Goal: Check status: Check status

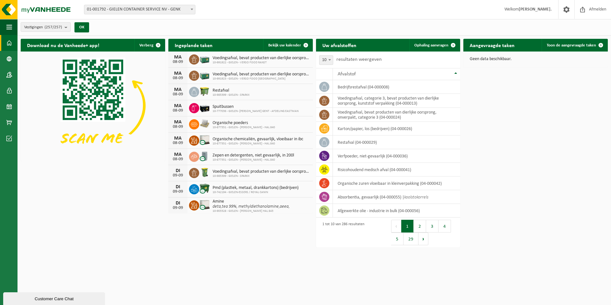
click at [151, 9] on span "01-001792 - GIELEN CONTAINER SERVICE NV - GENK" at bounding box center [139, 9] width 111 height 9
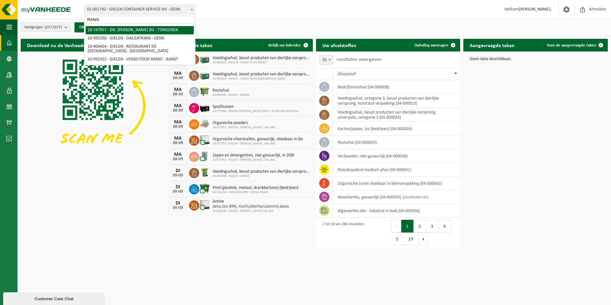
type input "RANST"
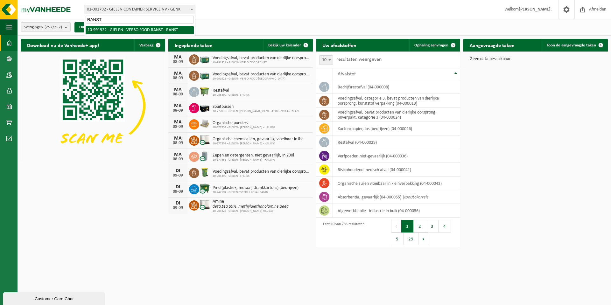
select select "170005"
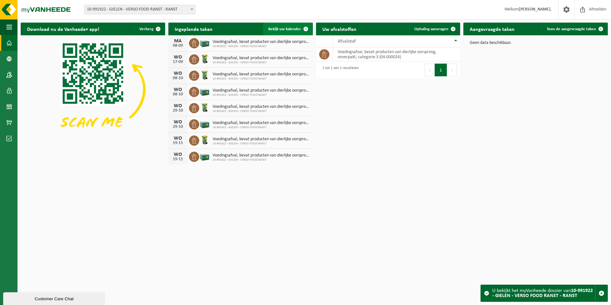
click at [287, 28] on span "Bekijk uw kalender" at bounding box center [284, 29] width 33 height 4
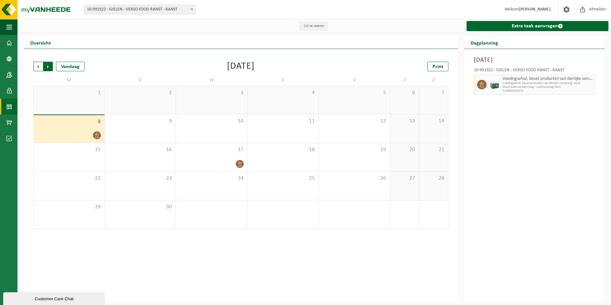
click at [37, 67] on span "Vorige" at bounding box center [38, 67] width 10 height 10
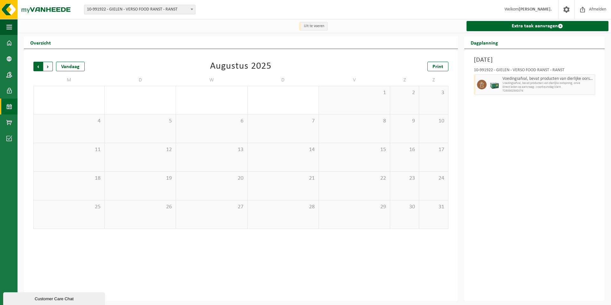
click at [47, 64] on span "Volgende" at bounding box center [48, 67] width 10 height 10
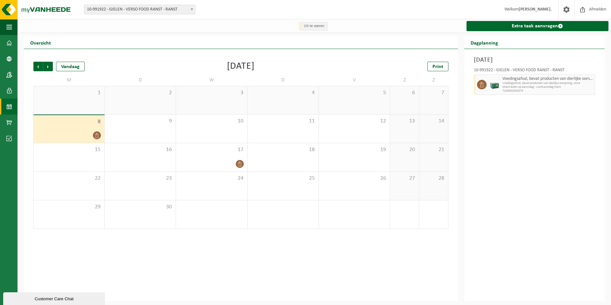
click at [139, 8] on span "10-991922 - GIELEN - VERSO FOOD RANST - RANST" at bounding box center [139, 9] width 111 height 9
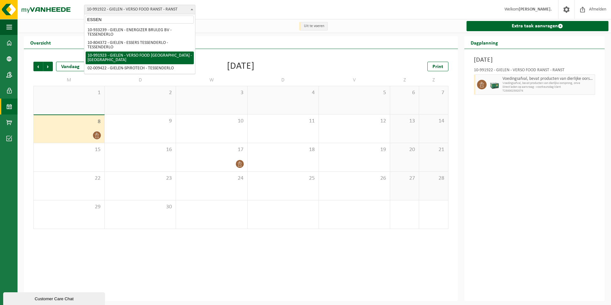
type input "ESSEN"
select select "170006"
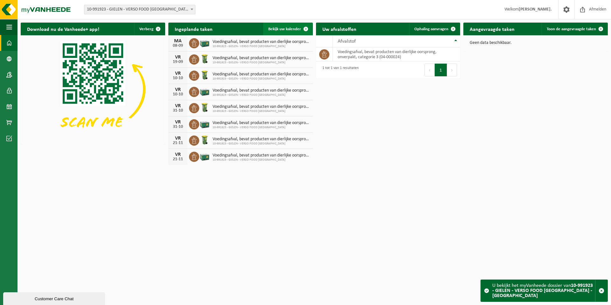
click at [284, 29] on span "Bekijk uw kalender" at bounding box center [284, 29] width 33 height 4
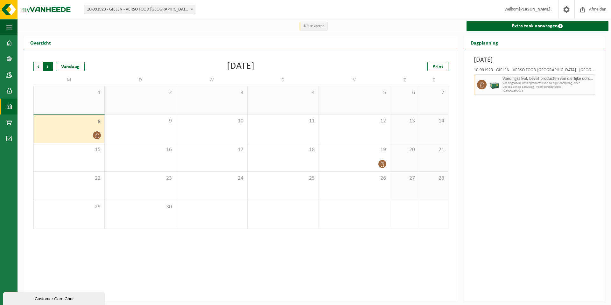
click at [37, 66] on span "Vorige" at bounding box center [38, 67] width 10 height 10
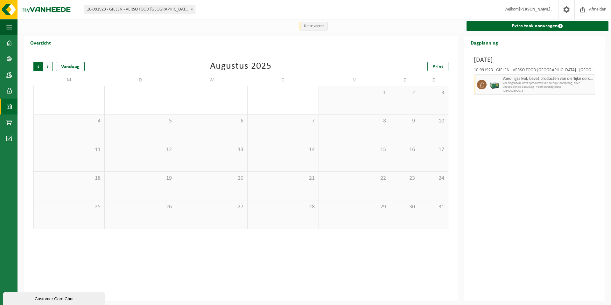
click at [48, 66] on span "Volgende" at bounding box center [48, 67] width 10 height 10
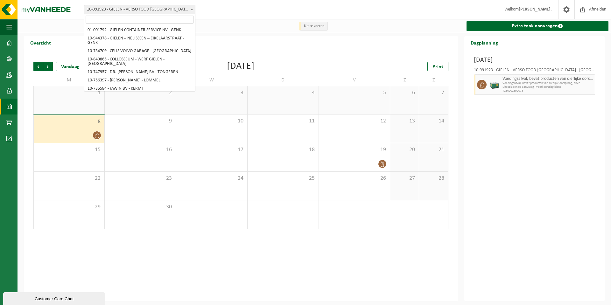
click at [128, 7] on span "10-991923 - GIELEN - VERSO FOOD [GEOGRAPHIC_DATA] - [GEOGRAPHIC_DATA]" at bounding box center [139, 9] width 111 height 9
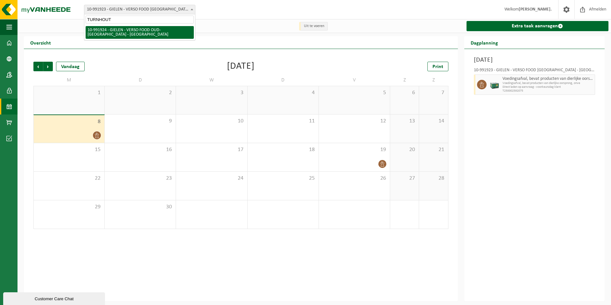
type input "TURNHOUT"
select select "170007"
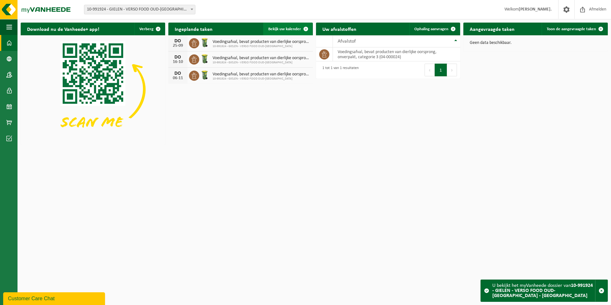
click at [287, 27] on span "Bekijk uw kalender" at bounding box center [284, 29] width 33 height 4
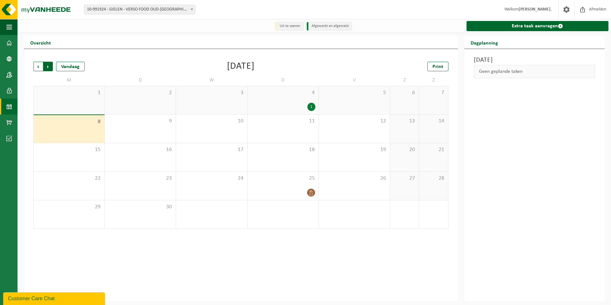
click at [37, 67] on span "Vorige" at bounding box center [38, 67] width 10 height 10
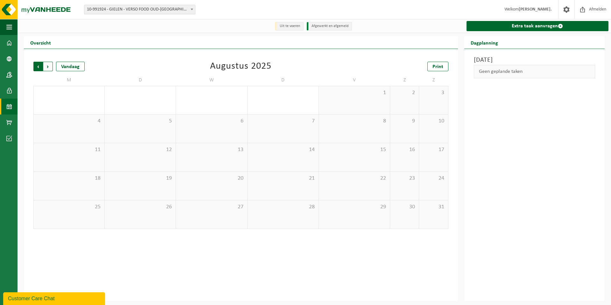
click at [49, 66] on span "Volgende" at bounding box center [48, 67] width 10 height 10
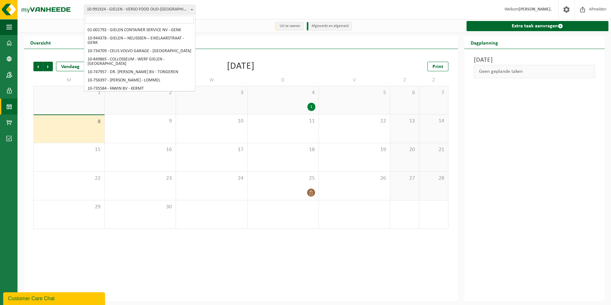
click at [160, 10] on span "10-991924 - GIELEN - VERSO FOOD OUD-[GEOGRAPHIC_DATA] - [GEOGRAPHIC_DATA]" at bounding box center [139, 9] width 111 height 9
select select "170006"
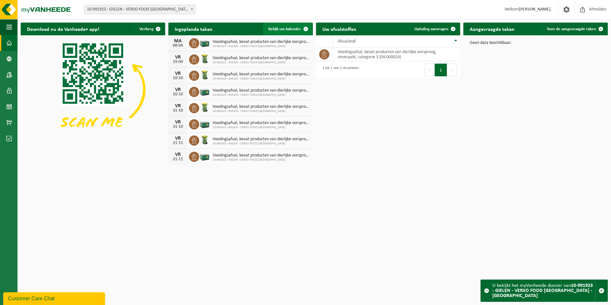
click at [281, 27] on span "Bekijk uw kalender" at bounding box center [284, 29] width 33 height 4
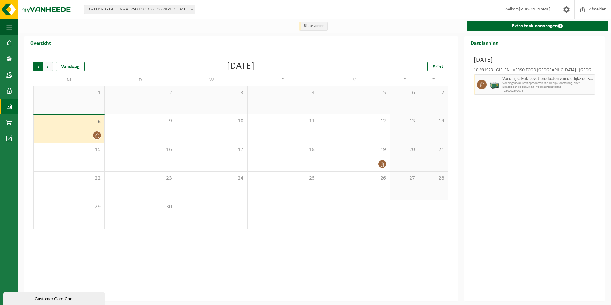
click at [49, 65] on span "Volgende" at bounding box center [48, 67] width 10 height 10
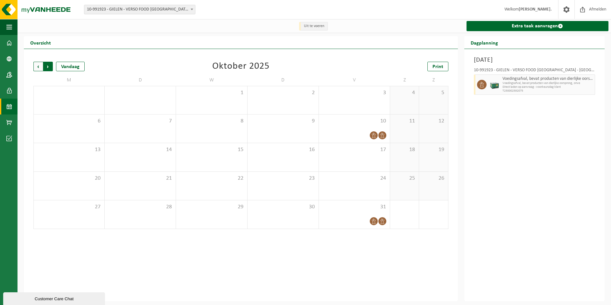
click at [37, 66] on span "Vorige" at bounding box center [38, 67] width 10 height 10
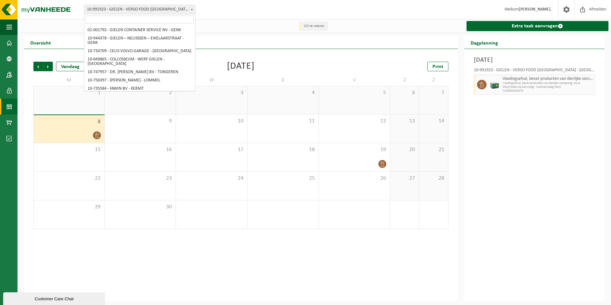
click at [154, 9] on span "10-991923 - GIELEN - VERSO FOOD [GEOGRAPHIC_DATA] - [GEOGRAPHIC_DATA]" at bounding box center [139, 9] width 111 height 9
select select "170005"
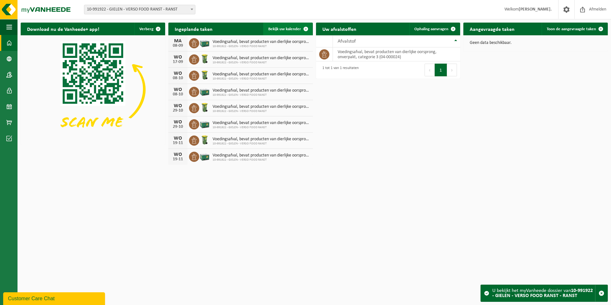
click at [283, 28] on span "Bekijk uw kalender" at bounding box center [284, 29] width 33 height 4
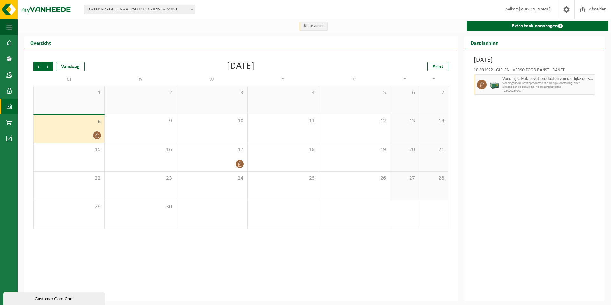
click at [152, 10] on span "10-991922 - GIELEN - VERSO FOOD RANST - RANST" at bounding box center [139, 9] width 111 height 9
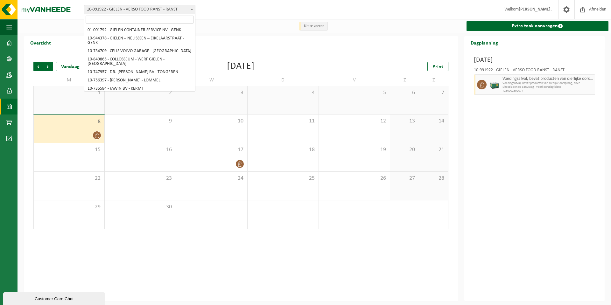
scroll to position [2096, 0]
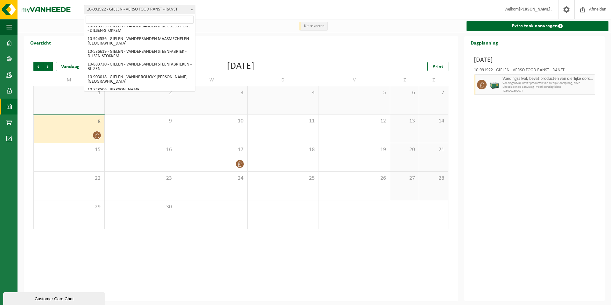
select select "170007"
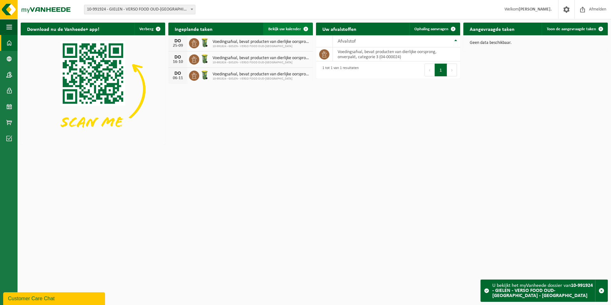
click at [297, 29] on span "Bekijk uw kalender" at bounding box center [284, 29] width 33 height 4
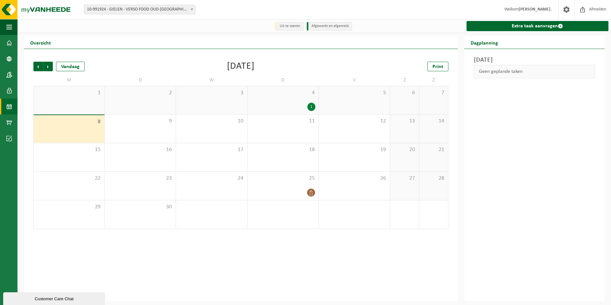
click at [139, 9] on span "10-991924 - GIELEN - VERSO FOOD OUD-[GEOGRAPHIC_DATA] - [GEOGRAPHIC_DATA]" at bounding box center [139, 9] width 111 height 9
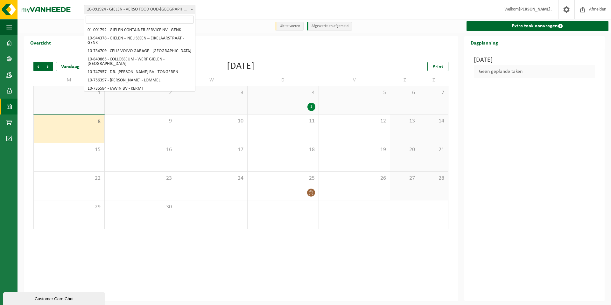
scroll to position [2075, 0]
select select "170008"
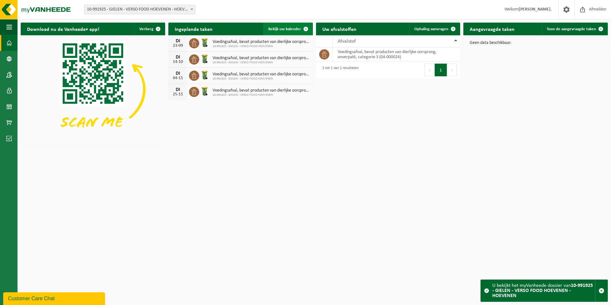
click at [287, 28] on span "Bekijk uw kalender" at bounding box center [284, 29] width 33 height 4
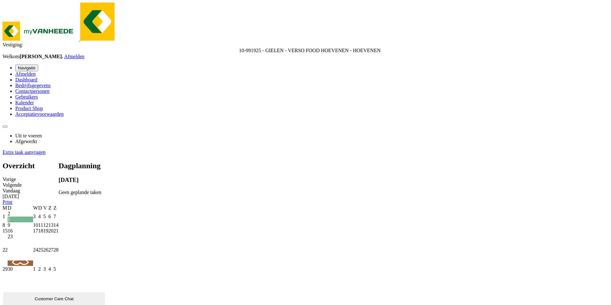
click at [16, 177] on span "Vorige" at bounding box center [9, 179] width 13 height 5
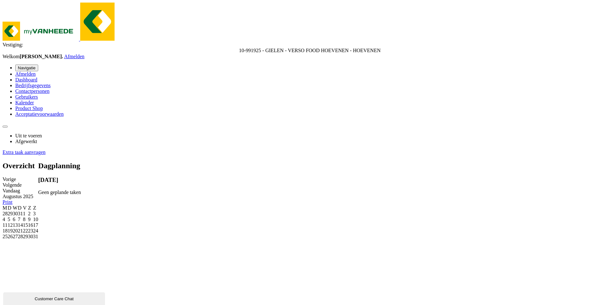
click at [22, 182] on span "Volgende" at bounding box center [12, 184] width 19 height 5
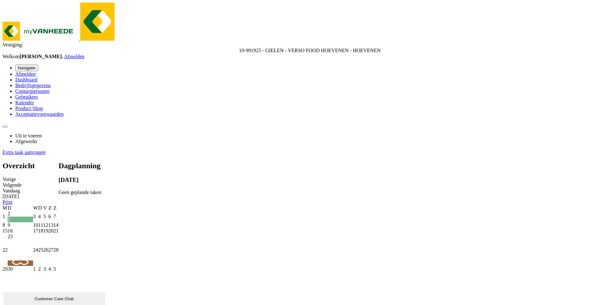
click at [239, 48] on span "10-991925 - GIELEN - VERSO FOOD HOEVENEN - HOEVENEN" at bounding box center [310, 50] width 142 height 5
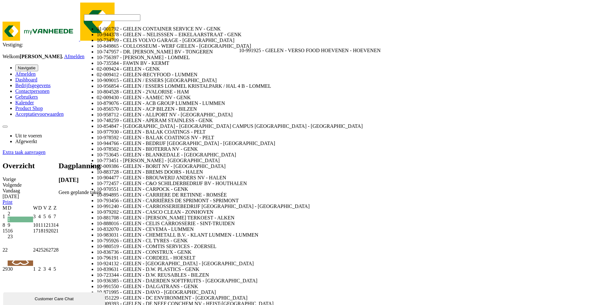
scroll to position [2030, 0]
select select "170006"
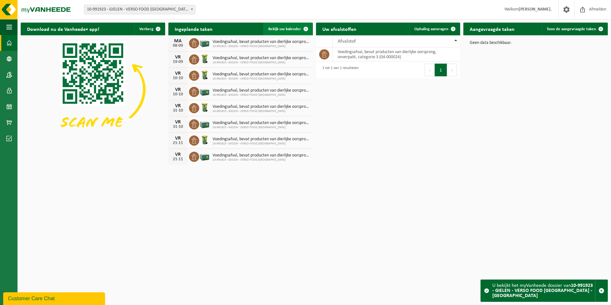
click at [282, 27] on link "Bekijk uw kalender" at bounding box center [287, 29] width 49 height 13
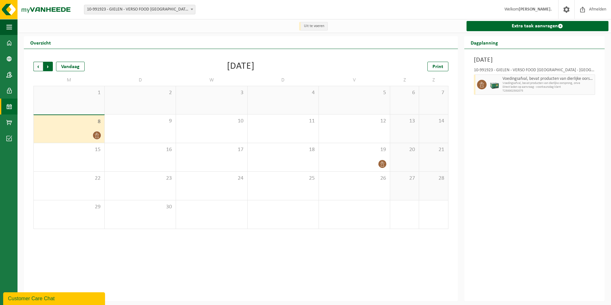
click at [36, 65] on span "Vorige" at bounding box center [38, 67] width 10 height 10
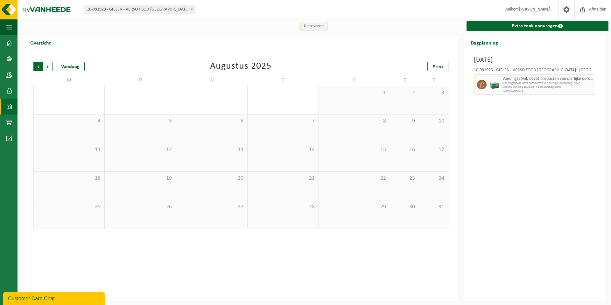
click at [47, 67] on span "Volgende" at bounding box center [48, 67] width 10 height 10
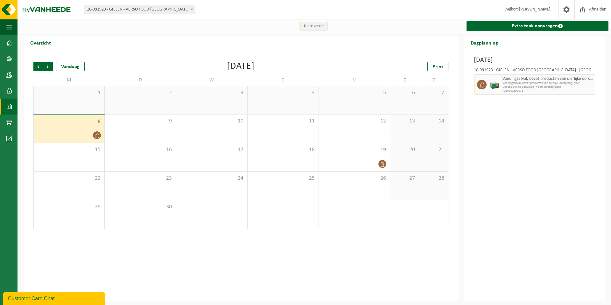
click at [96, 134] on icon at bounding box center [96, 135] width 5 height 5
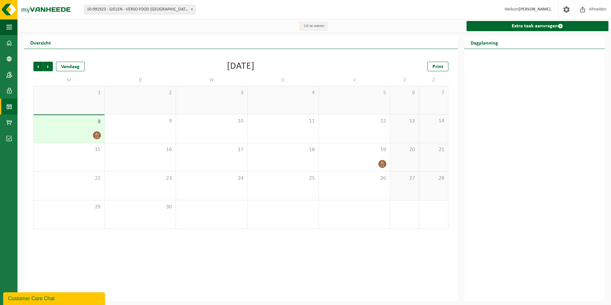
click at [77, 134] on div at bounding box center [69, 135] width 64 height 9
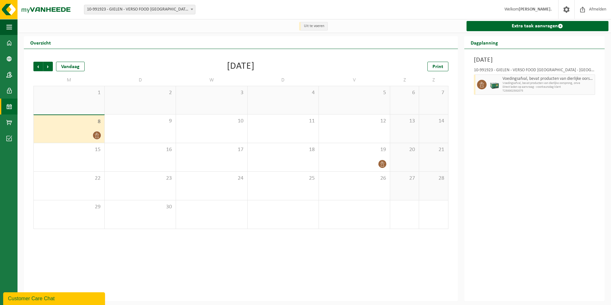
click at [158, 11] on span "10-991923 - GIELEN - VERSO FOOD [GEOGRAPHIC_DATA] - [GEOGRAPHIC_DATA]" at bounding box center [139, 9] width 111 height 9
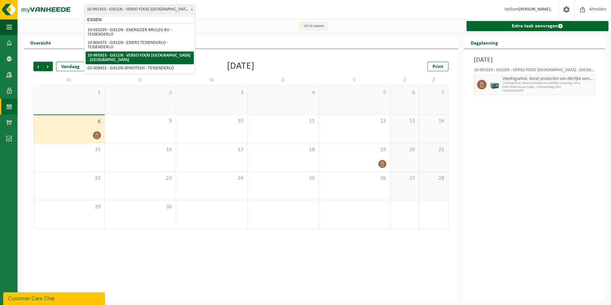
type input "ESSEN"
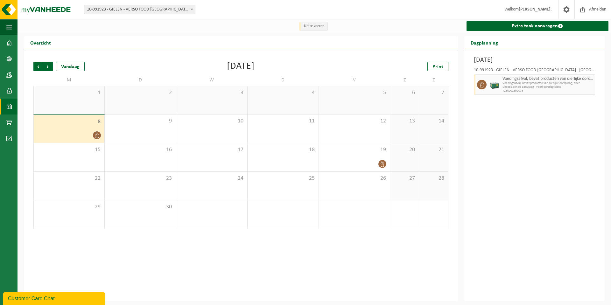
click at [539, 85] on span "Voedingsafval, bevat producten van dierlijke oorsprong, onve" at bounding box center [547, 83] width 91 height 4
